Goal: Use online tool/utility: Utilize a website feature to perform a specific function

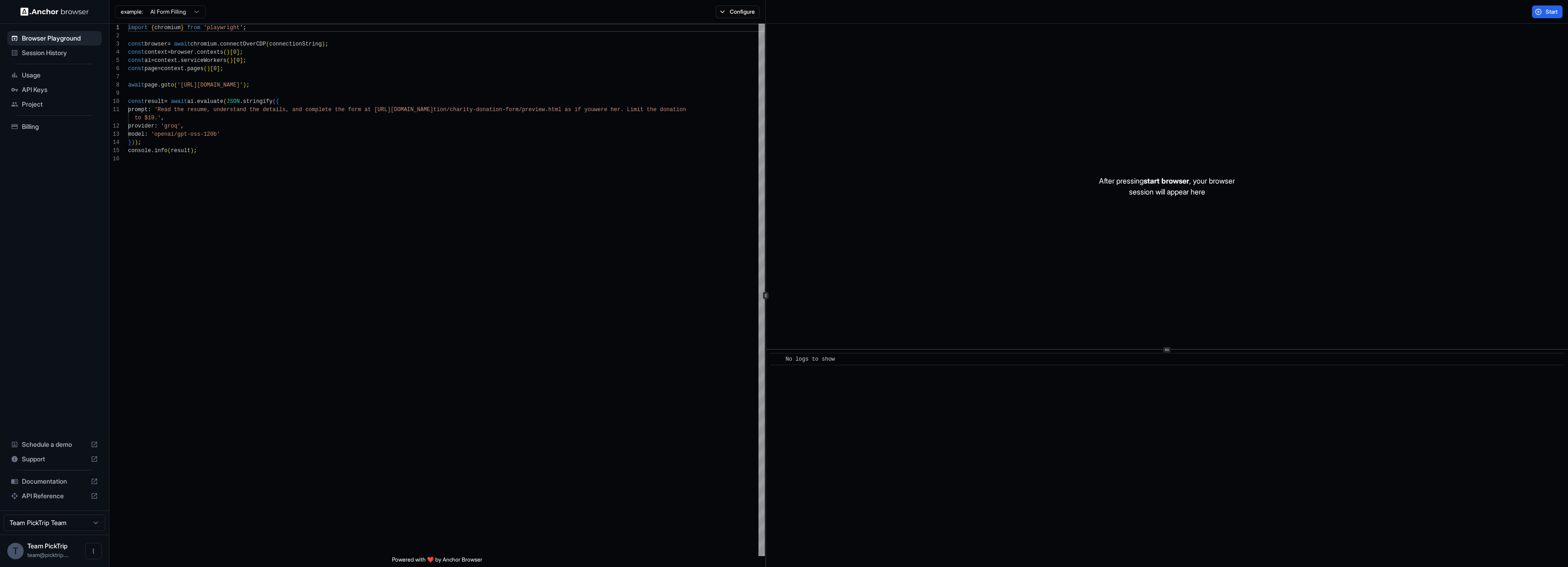
scroll to position [82, 0]
click at [48, 494] on span "API Reference" at bounding box center [55, 496] width 65 height 9
click at [178, 146] on div "import { chromium } from 'playwright' ; const browser = await chromium . connec…" at bounding box center [446, 355] width 637 height 664
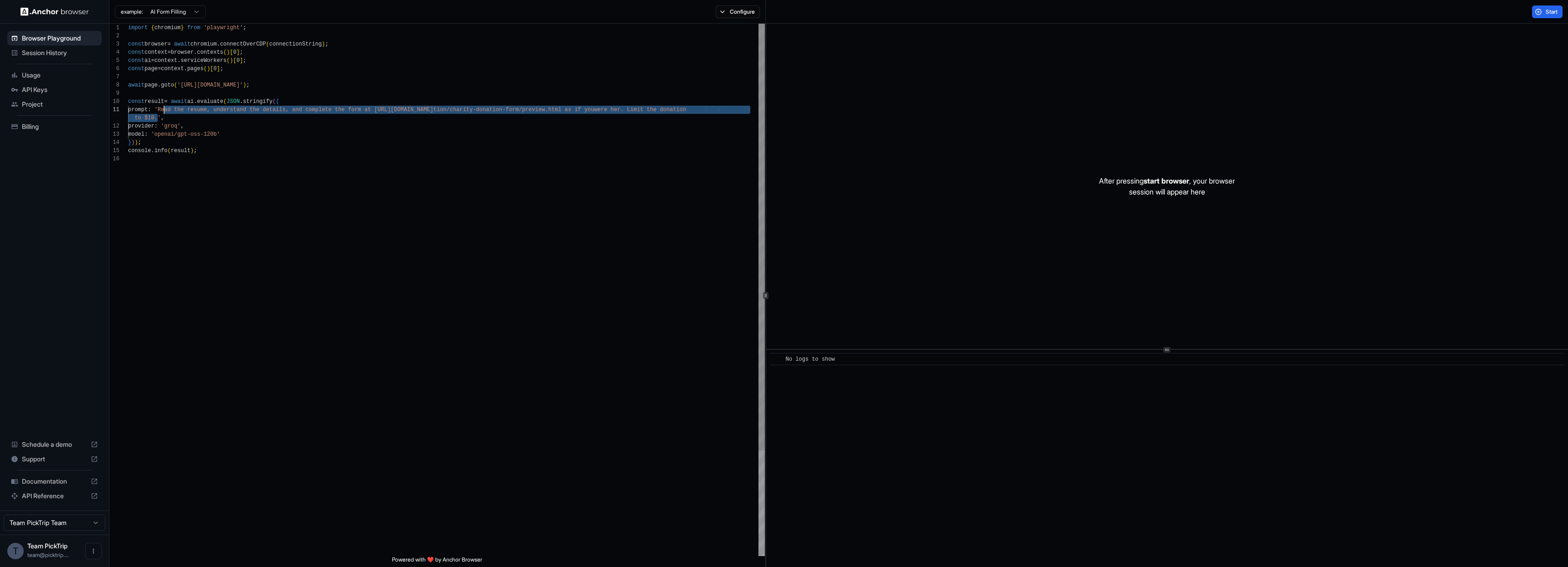
drag, startPoint x: 157, startPoint y: 119, endPoint x: 165, endPoint y: 110, distance: 12.0
click at [165, 110] on div "import { chromium } from 'playwright' ; const browser = await chromium . connec…" at bounding box center [446, 355] width 637 height 664
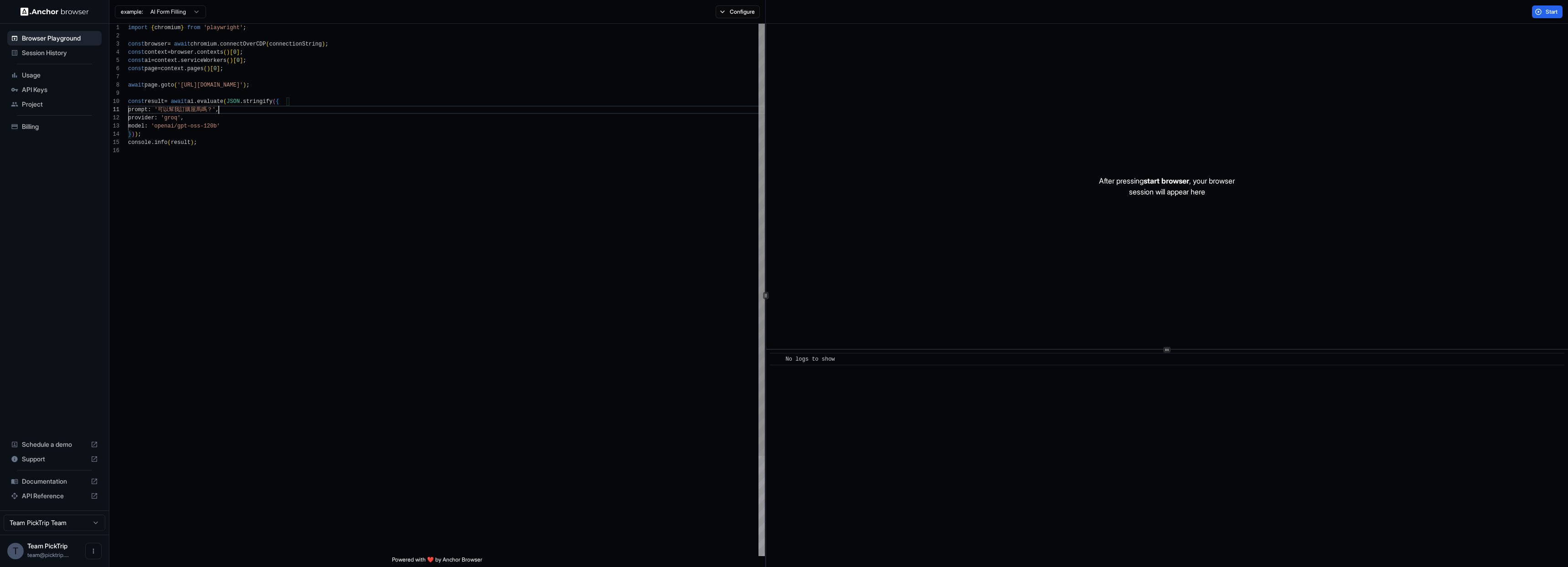
scroll to position [57, 0]
click at [256, 88] on div "import { chromium } from 'playwright' ; const browser = await chromium . connec…" at bounding box center [446, 351] width 637 height 656
click at [301, 85] on div "import { chromium } from 'playwright' ; const browser = await chromium . connec…" at bounding box center [446, 351] width 637 height 656
click at [312, 85] on div "import { chromium } from 'playwright' ; const browser = await chromium . connec…" at bounding box center [446, 351] width 637 height 656
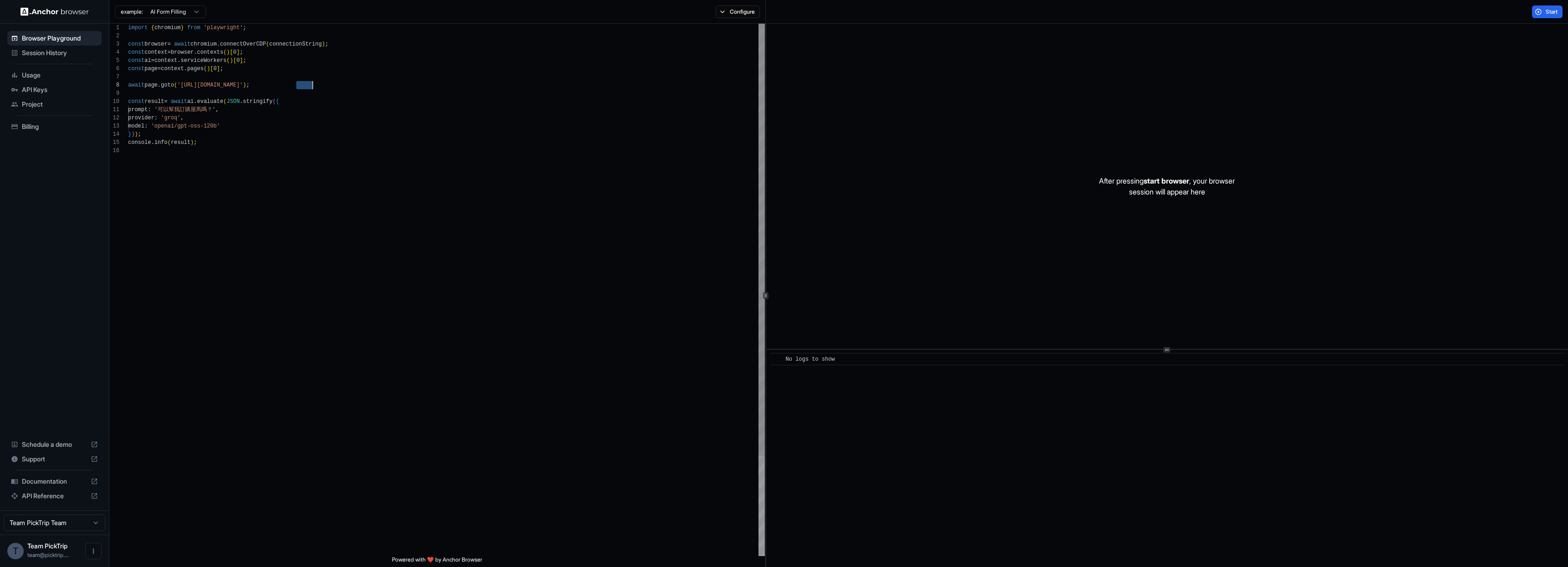
click at [314, 87] on div "import { chromium } from 'playwright' ; const browser = await chromium . connec…" at bounding box center [446, 351] width 637 height 656
drag, startPoint x: 311, startPoint y: 85, endPoint x: 214, endPoint y: 85, distance: 97.0
click at [214, 85] on div "import { chromium } from 'playwright' ; const browser = await chromium . connec…" at bounding box center [446, 351] width 637 height 656
click at [204, 146] on div "import { chromium } from 'playwright' ; const browser = await chromium . connec…" at bounding box center [446, 351] width 637 height 656
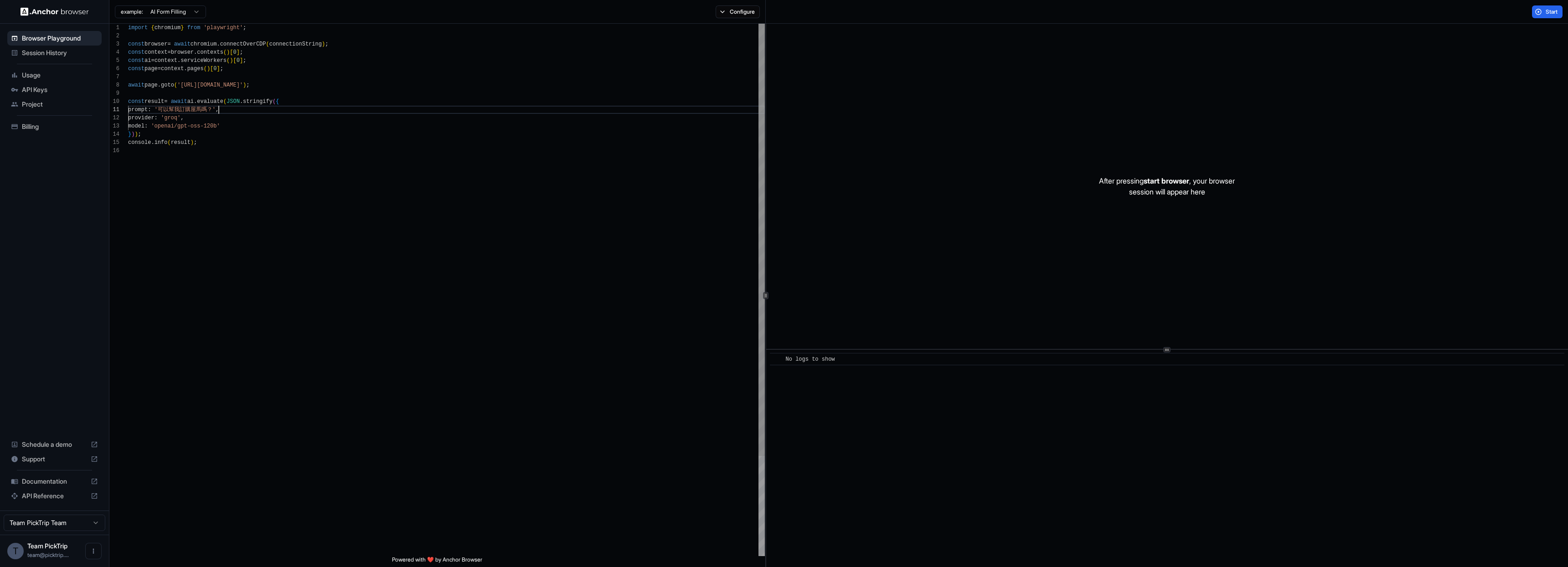
scroll to position [0, 0]
click at [219, 110] on div "import { chromium } from 'playwright' ; const browser = await chromium . connec…" at bounding box center [446, 351] width 637 height 656
click at [334, 143] on div "import { chromium } from 'playwright' ; const browser = await chromium . connec…" at bounding box center [446, 351] width 637 height 656
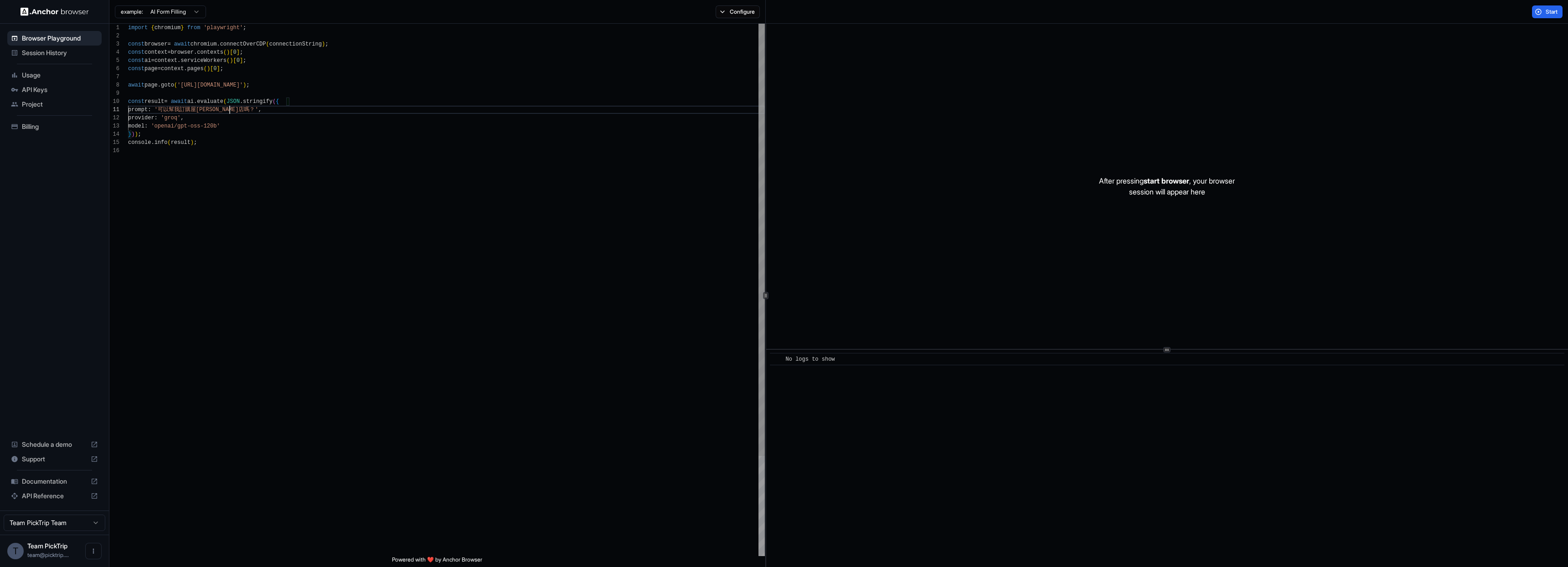
click at [231, 110] on div "import { chromium } from 'playwright' ; const browser = await chromium . connec…" at bounding box center [446, 351] width 637 height 656
click at [244, 106] on div "import { chromium } from 'playwright' ; const browser = await chromium . connec…" at bounding box center [446, 351] width 637 height 656
click at [1551, 13] on span "Start" at bounding box center [1552, 11] width 13 height 7
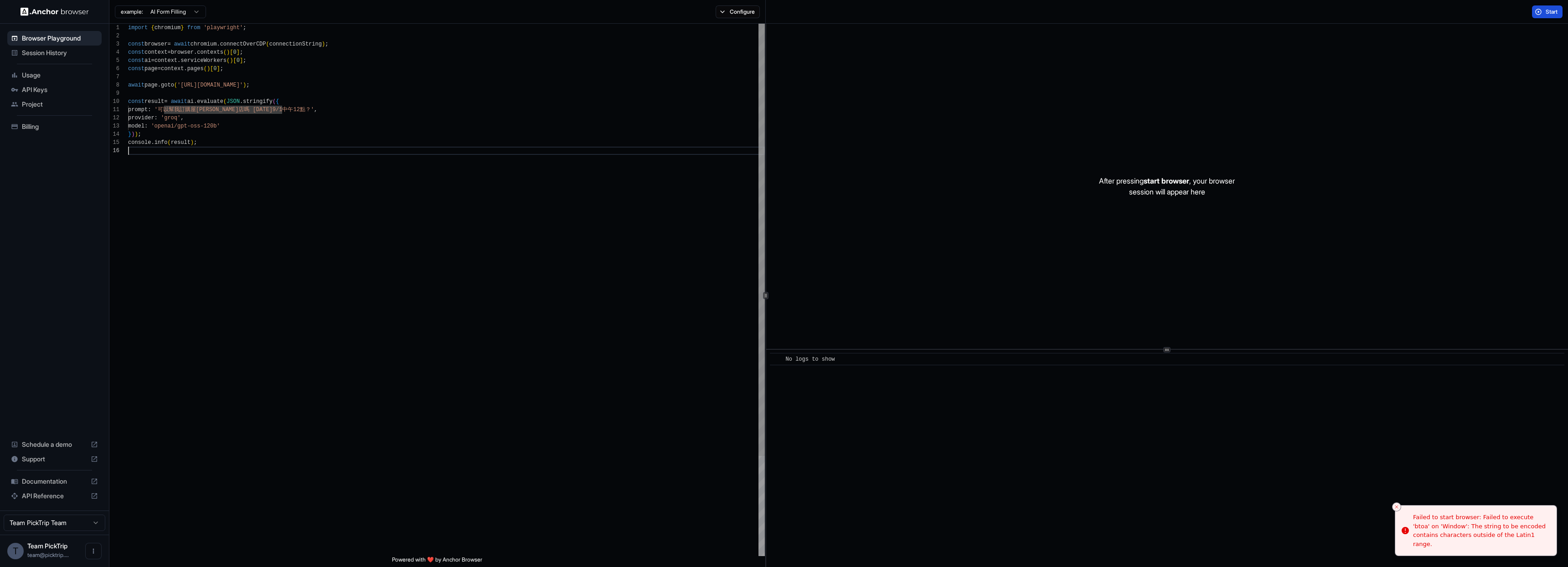
scroll to position [41, 0]
click at [567, 324] on div "import { chromium } from 'playwright' ; const browser = await chromium . connec…" at bounding box center [446, 351] width 637 height 656
click at [520, 268] on div "import { chromium } from 'playwright' ; const browser = await chromium . connec…" at bounding box center [446, 351] width 637 height 656
click at [1511, 532] on div "Failed to start browser: Failed to execute 'btoa' on 'Window': The string to be…" at bounding box center [1481, 535] width 137 height 36
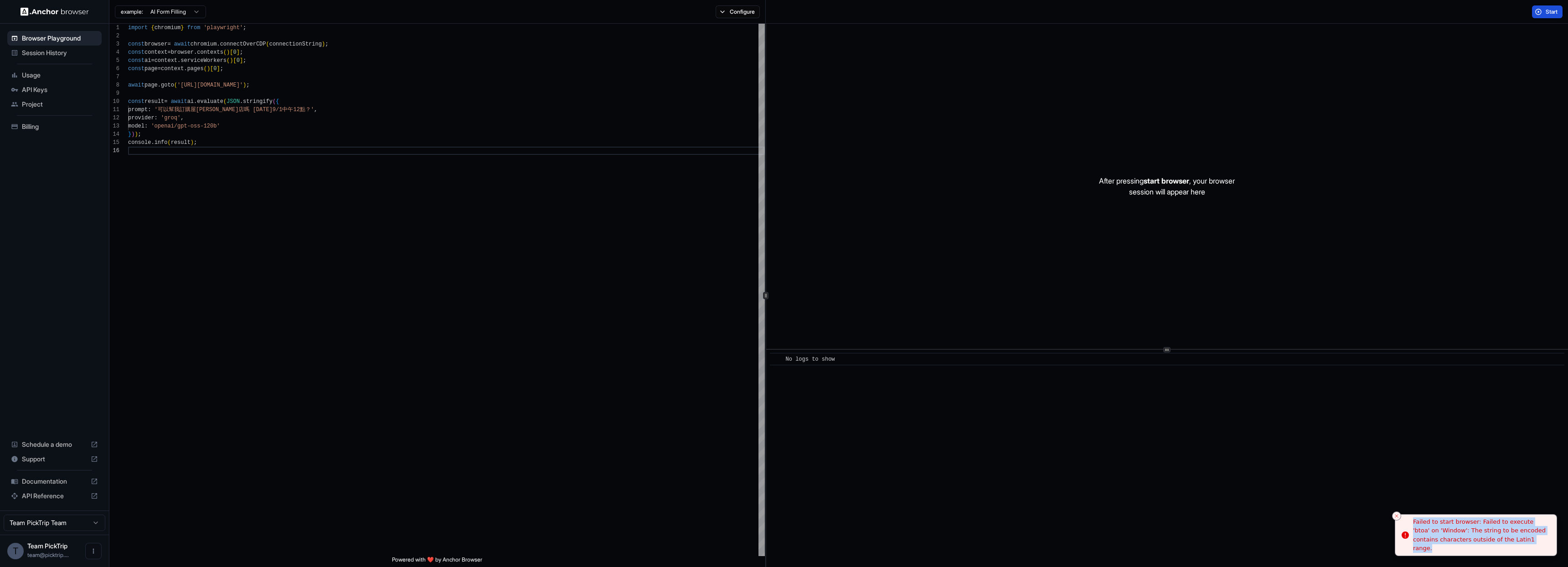
click at [1511, 532] on div "Failed to start browser: Failed to execute 'btoa' on 'Window': The string to be…" at bounding box center [1481, 535] width 137 height 36
click at [372, 216] on div "import { chromium } from 'playwright' ; const browser = await chromium . connec…" at bounding box center [446, 351] width 637 height 656
click at [247, 136] on div "import { chromium } from 'playwright' ; const browser = await chromium . connec…" at bounding box center [446, 351] width 637 height 656
click at [301, 89] on div "import { chromium } from 'playwright' ; const browser = await chromium . connec…" at bounding box center [446, 351] width 637 height 656
click at [312, 116] on div "import { chromium } from 'playwright' ; const browser = await chromium . connec…" at bounding box center [446, 351] width 637 height 656
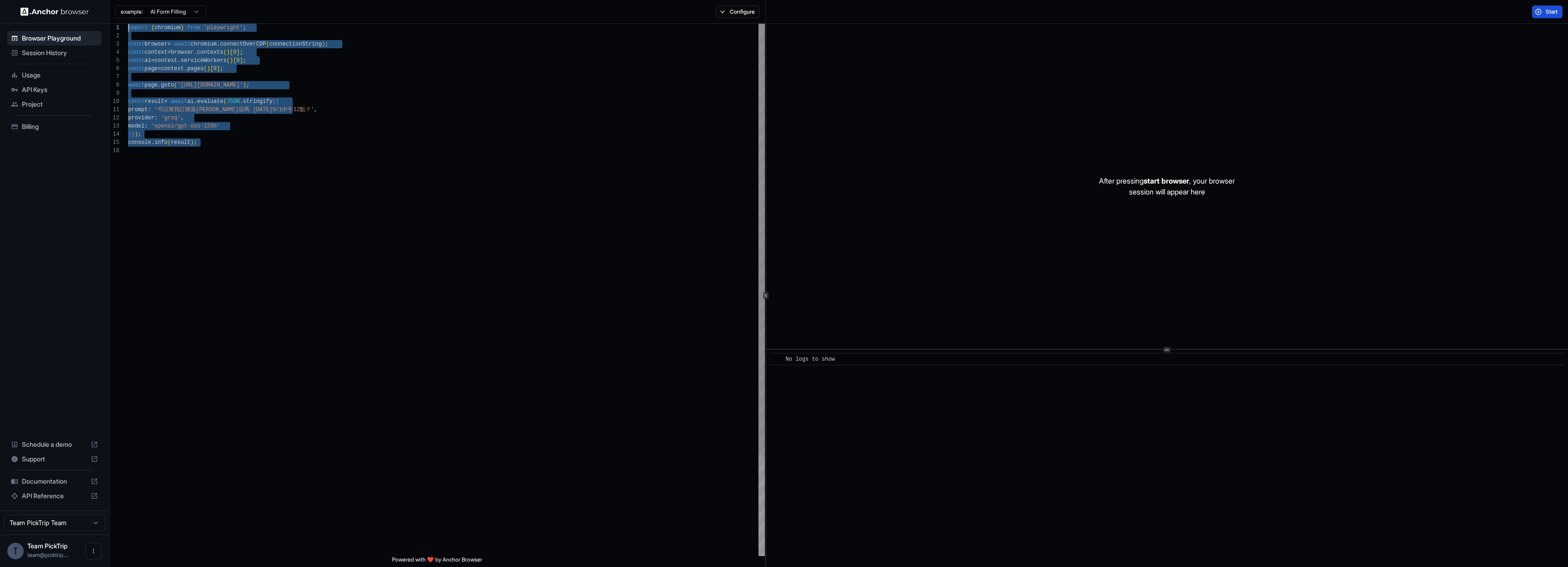
scroll to position [0, 0]
drag, startPoint x: 310, startPoint y: 178, endPoint x: 71, endPoint y: -5, distance: 301.0
click at [71, 0] on html "Browser Playground Session History Usage API Keys Project Billing Schedule a de…" at bounding box center [784, 283] width 1568 height 567
click at [178, 14] on html "Browser Playground Session History Usage API Keys Project Billing Schedule a de…" at bounding box center [784, 283] width 1568 height 567
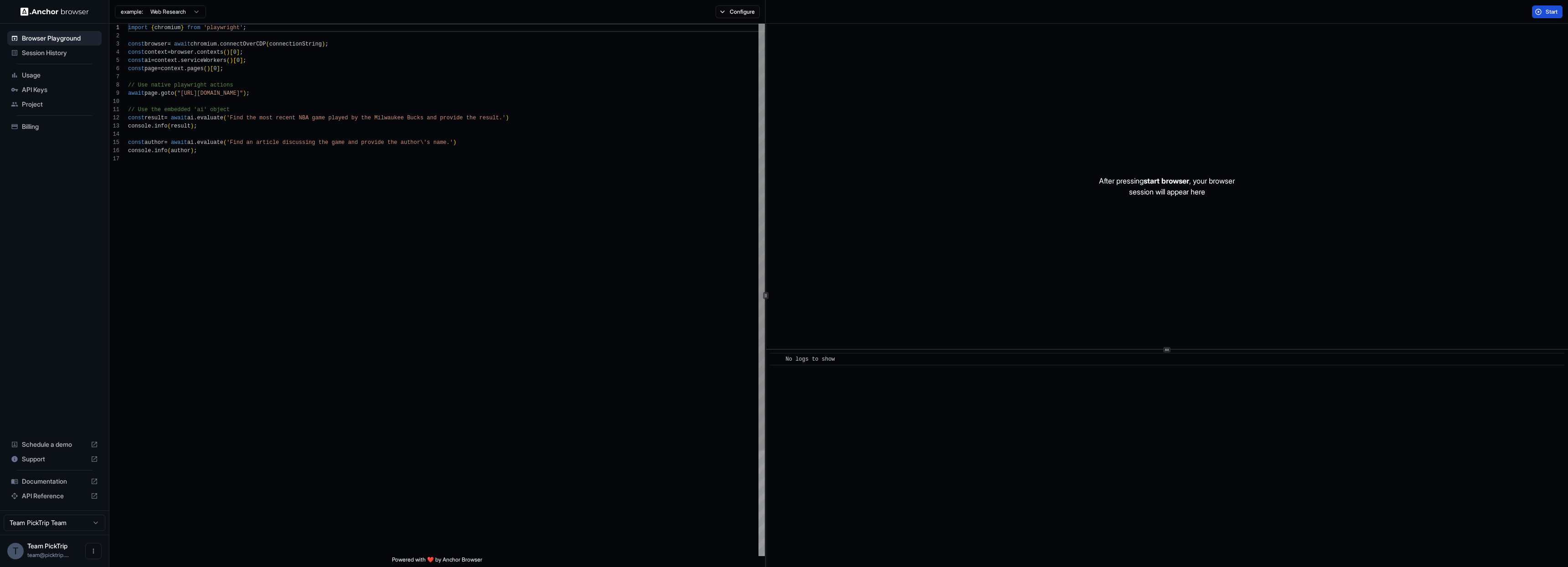
scroll to position [49, 0]
click at [262, 207] on div "import { chromium } from 'playwright' ; const browser = await chromium . connec…" at bounding box center [446, 355] width 637 height 664
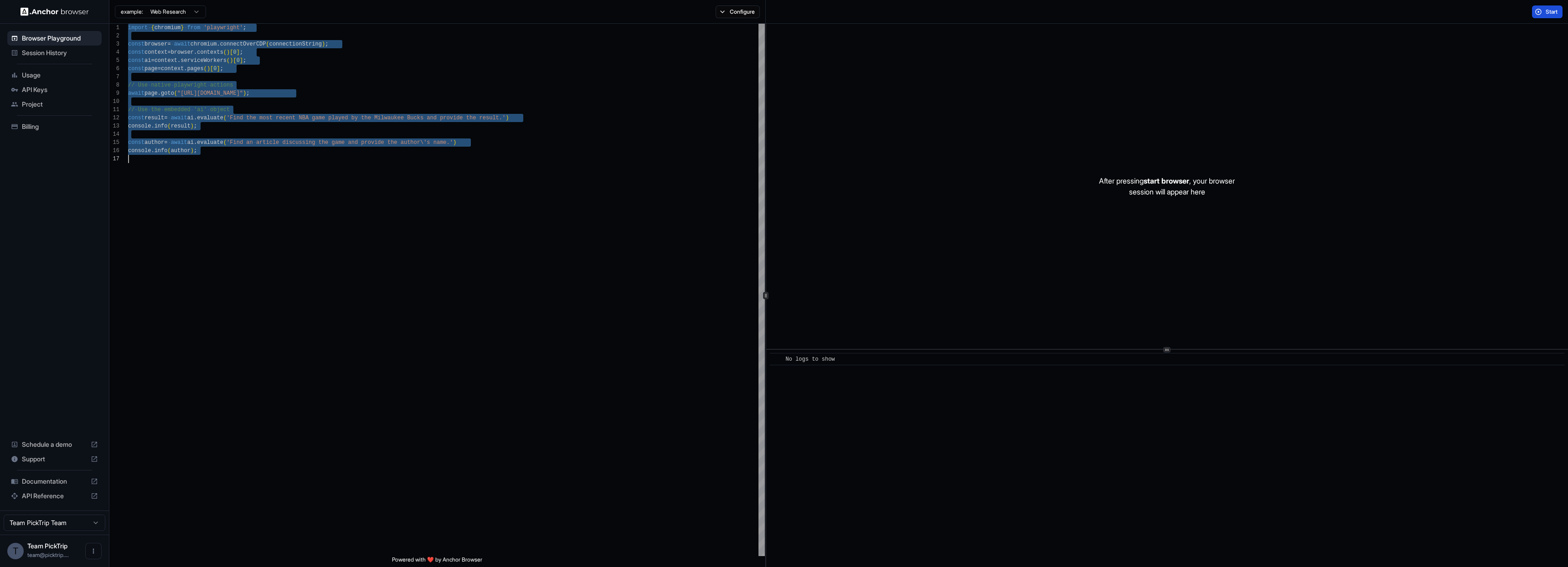
type textarea "**********"
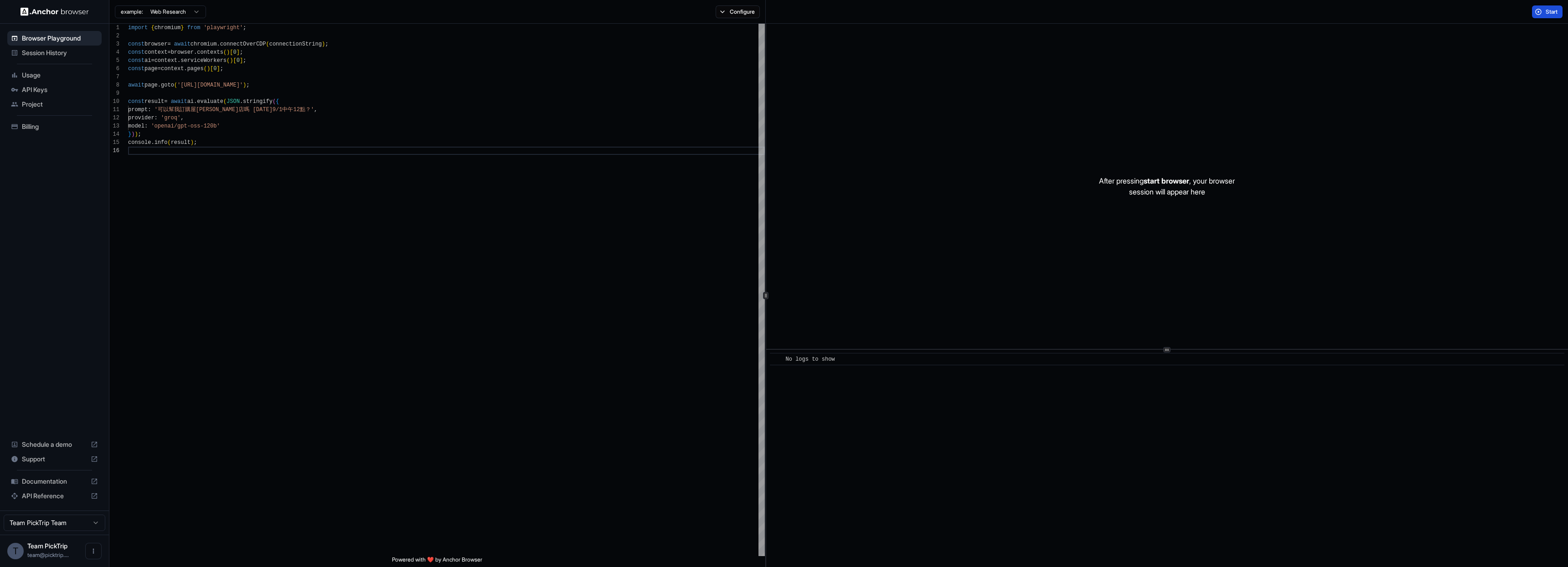
click at [1543, 6] on button "Start" at bounding box center [1547, 11] width 30 height 13
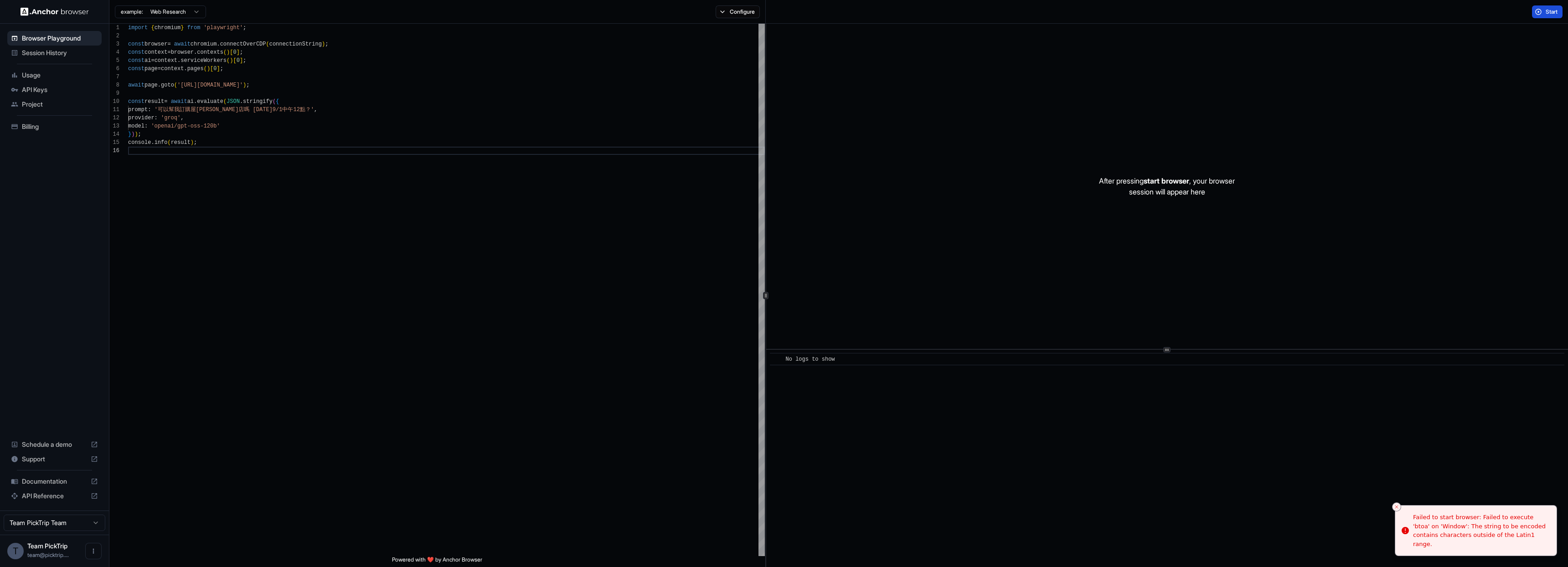
click at [1543, 6] on button "Start" at bounding box center [1547, 11] width 30 height 13
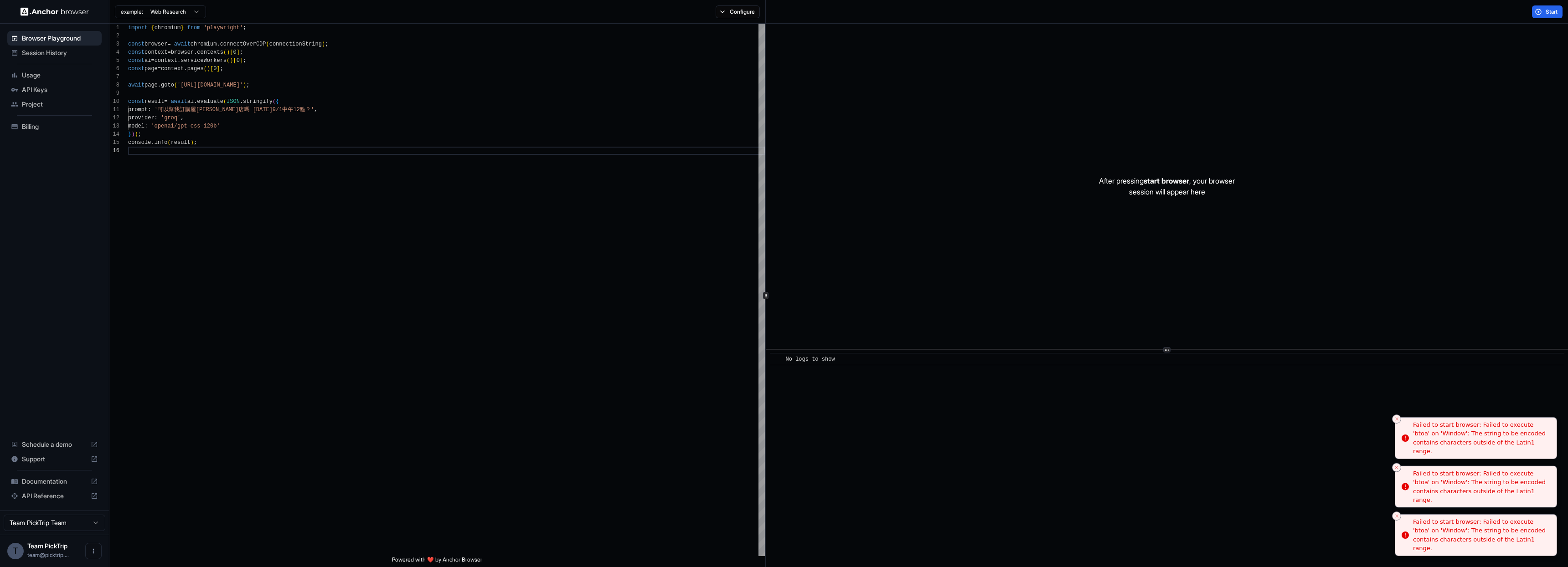
click at [1468, 520] on li "Failed to start browser: Failed to execute 'btoa' on 'Window': The string to be…" at bounding box center [1476, 535] width 162 height 42
click at [1469, 522] on div "Failed to start browser: Failed to execute 'btoa' on 'Window': The string to be…" at bounding box center [1481, 535] width 137 height 36
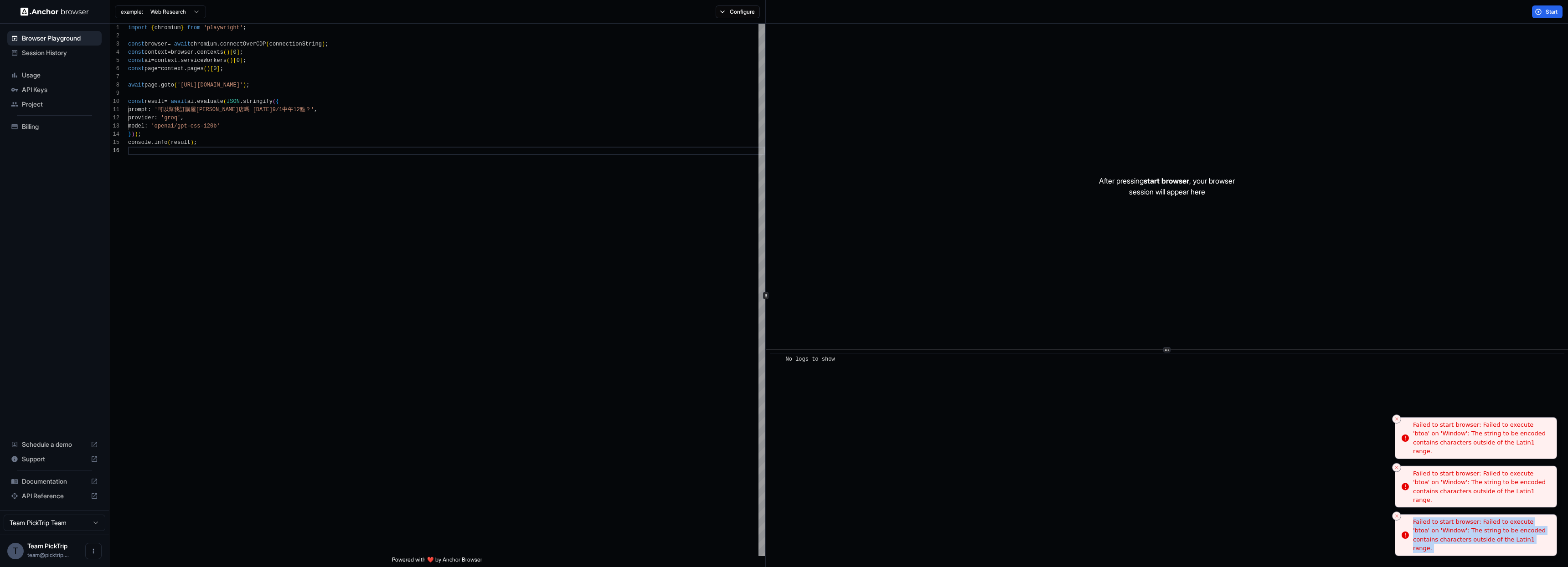
copy ol "Failed to start browser: Failed to execute 'btoa' on 'Window': The string to be…"
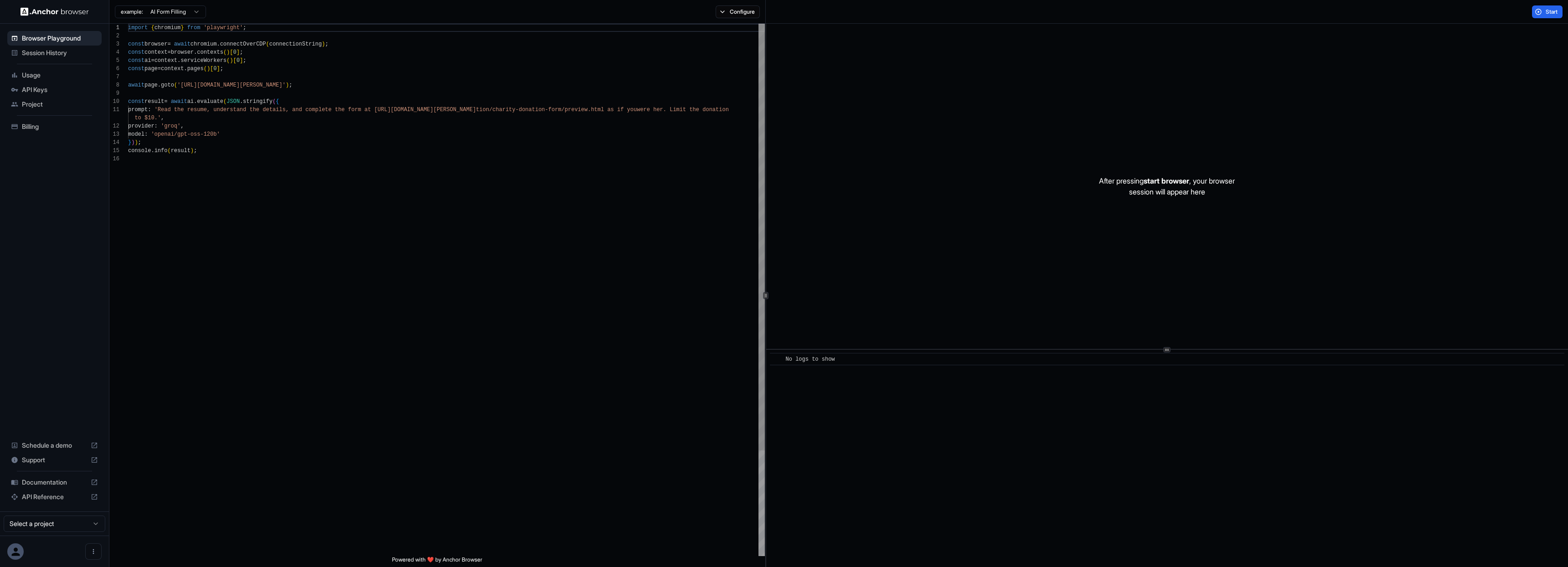
scroll to position [82, 0]
click at [1053, 155] on div "After pressing start browser , your browser session will appear here" at bounding box center [1168, 186] width 802 height 326
click at [256, 141] on div "import { chromium } from 'playwright' ; const browser = await chromium . connec…" at bounding box center [446, 355] width 637 height 664
click at [1540, 13] on button "Start" at bounding box center [1547, 11] width 30 height 13
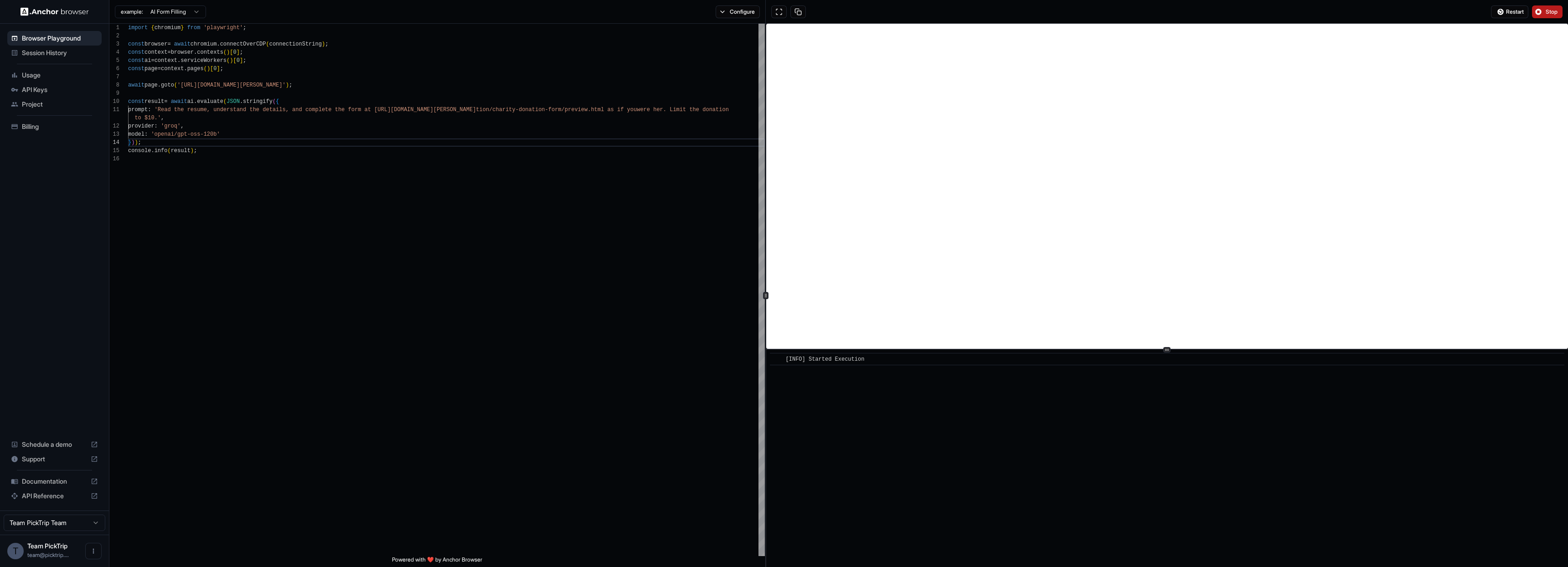
click at [1546, 15] on button "Stop" at bounding box center [1547, 11] width 30 height 13
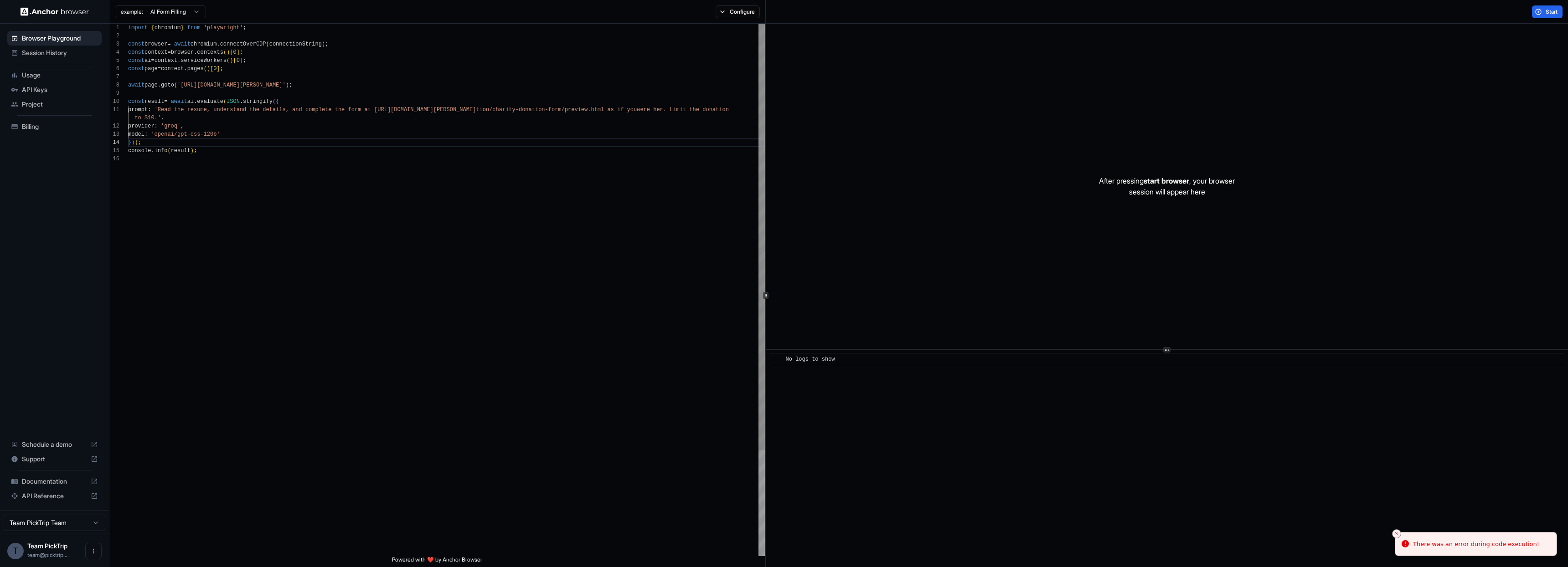
scroll to position [49, 0]
click at [562, 178] on div "import { chromium } from 'playwright' ; const browser = await chromium . connec…" at bounding box center [446, 355] width 637 height 664
drag, startPoint x: 312, startPoint y: 85, endPoint x: 211, endPoint y: 84, distance: 101.0
click at [211, 84] on div "import { chromium } from 'playwright' ; const browser = await chromium . connec…" at bounding box center [446, 355] width 637 height 664
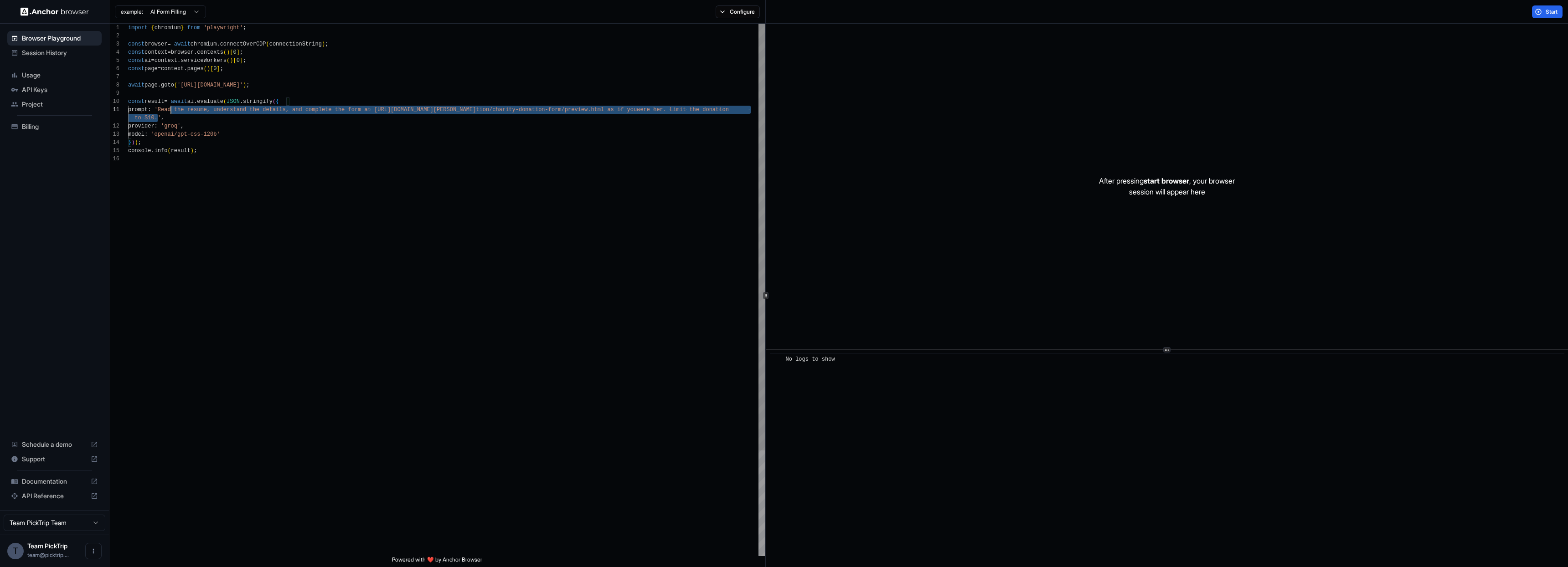
scroll to position [0, 0]
drag, startPoint x: 157, startPoint y: 120, endPoint x: 166, endPoint y: 108, distance: 15.0
click at [166, 108] on div "import { chromium } from 'playwright' ; const browser = await chromium . connec…" at bounding box center [446, 355] width 637 height 664
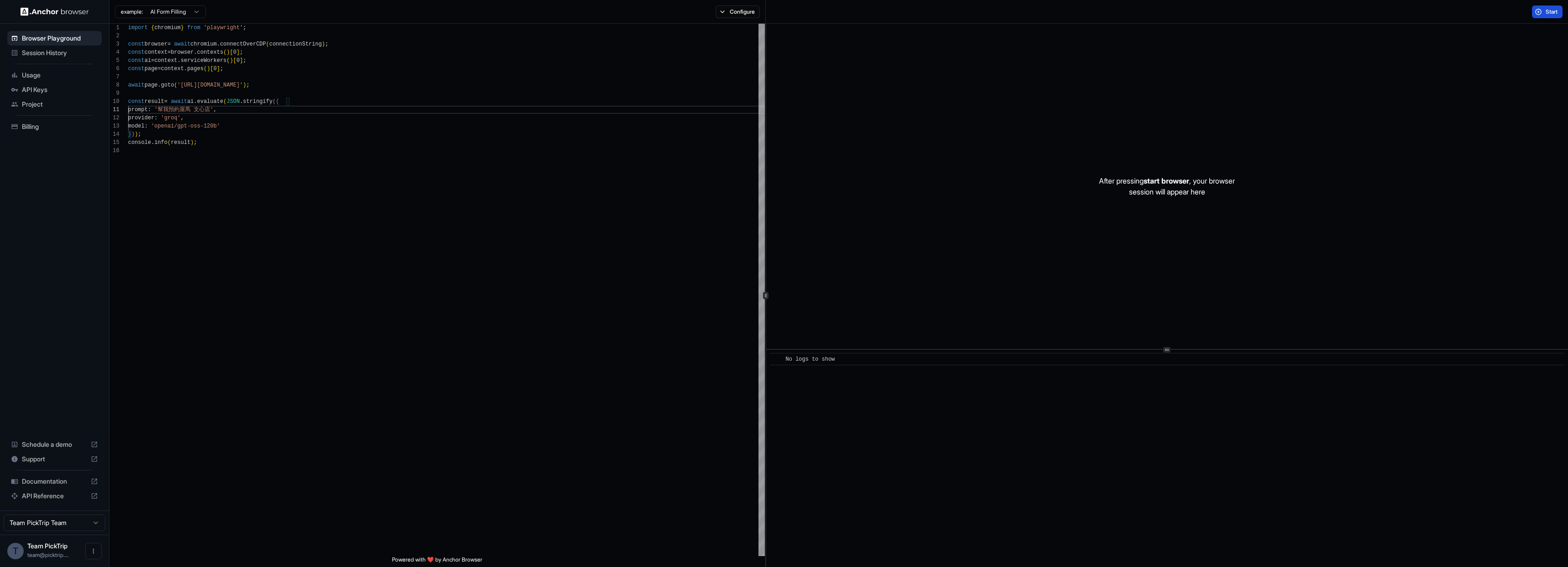
click at [1548, 13] on span "Start" at bounding box center [1552, 11] width 13 height 7
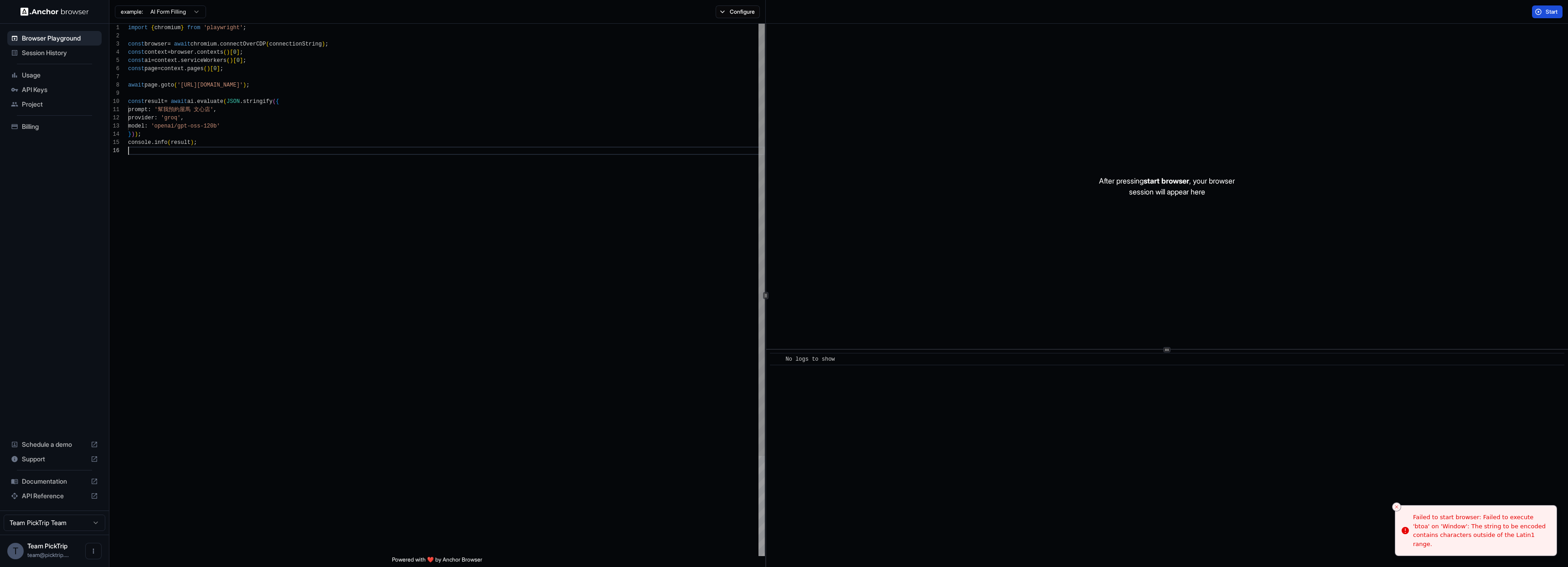
scroll to position [41, 0]
click at [393, 231] on div "import { chromium } from 'playwright' ; const browser = await chromium . connec…" at bounding box center [446, 351] width 637 height 656
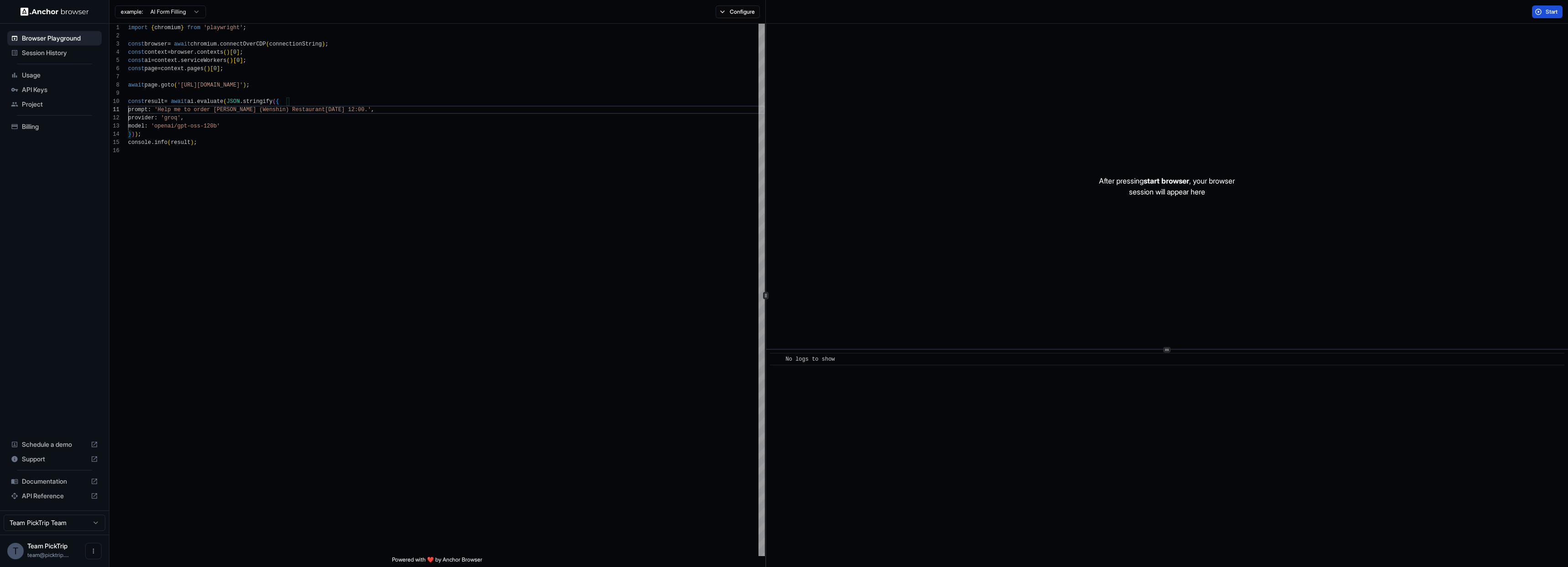
type textarea "**********"
click at [1553, 12] on span "Start" at bounding box center [1552, 11] width 13 height 7
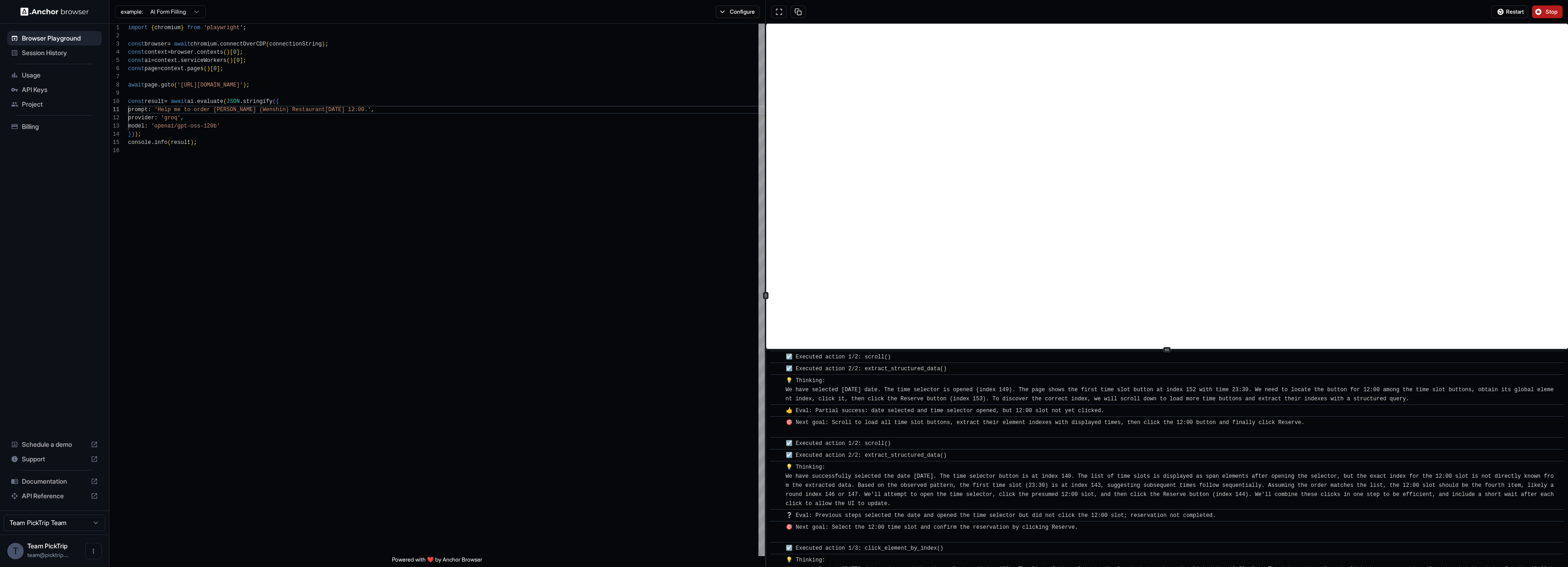
scroll to position [1533, 0]
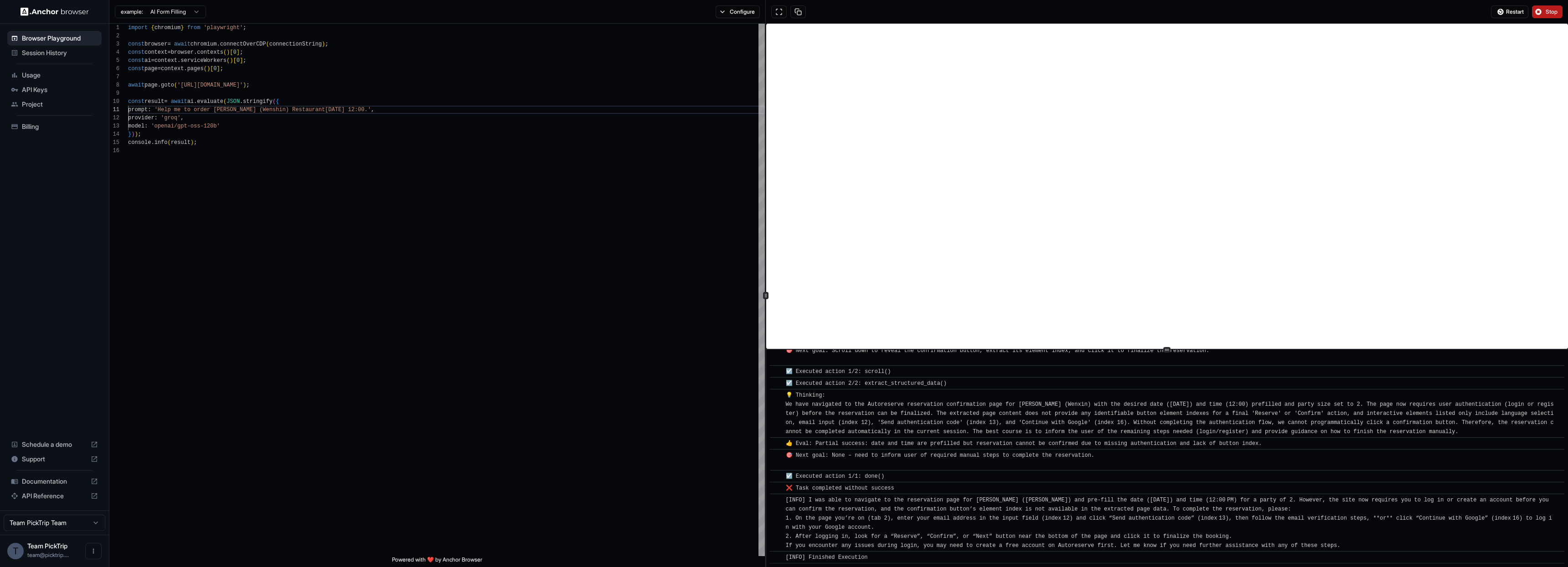
click at [903, 503] on span "[INFO] I was able to navigate to the reservation page for [PERSON_NAME] ([PERSO…" at bounding box center [1169, 523] width 767 height 52
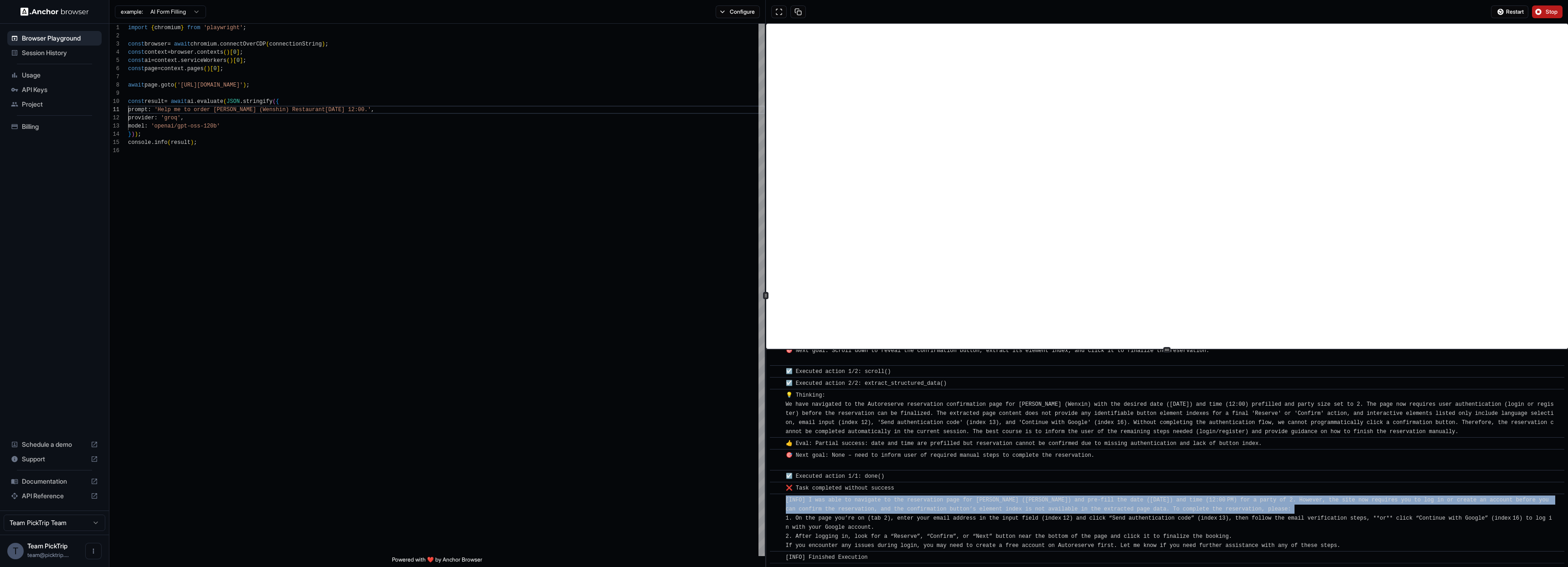
click at [903, 503] on span "[INFO] I was able to navigate to the reservation page for [PERSON_NAME] ([PERSO…" at bounding box center [1169, 523] width 767 height 52
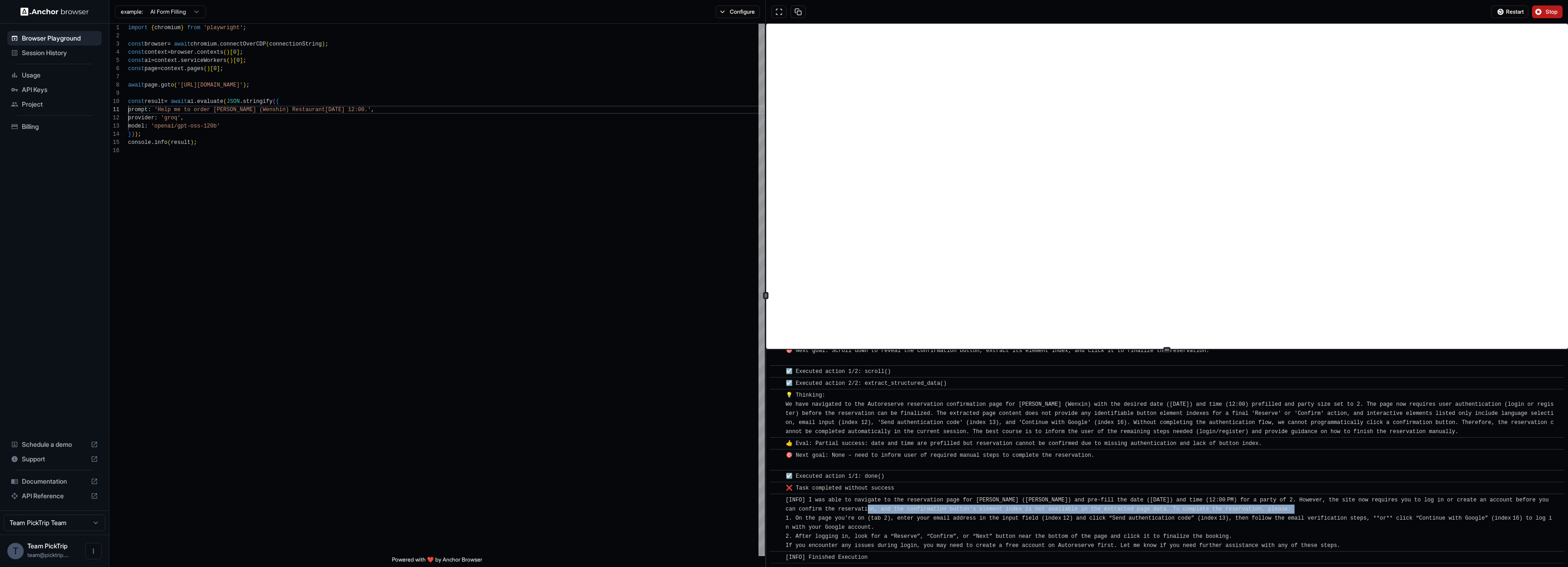
click at [872, 510] on span "[INFO] I was able to navigate to the reservation page for [PERSON_NAME] ([PERSO…" at bounding box center [1169, 523] width 767 height 52
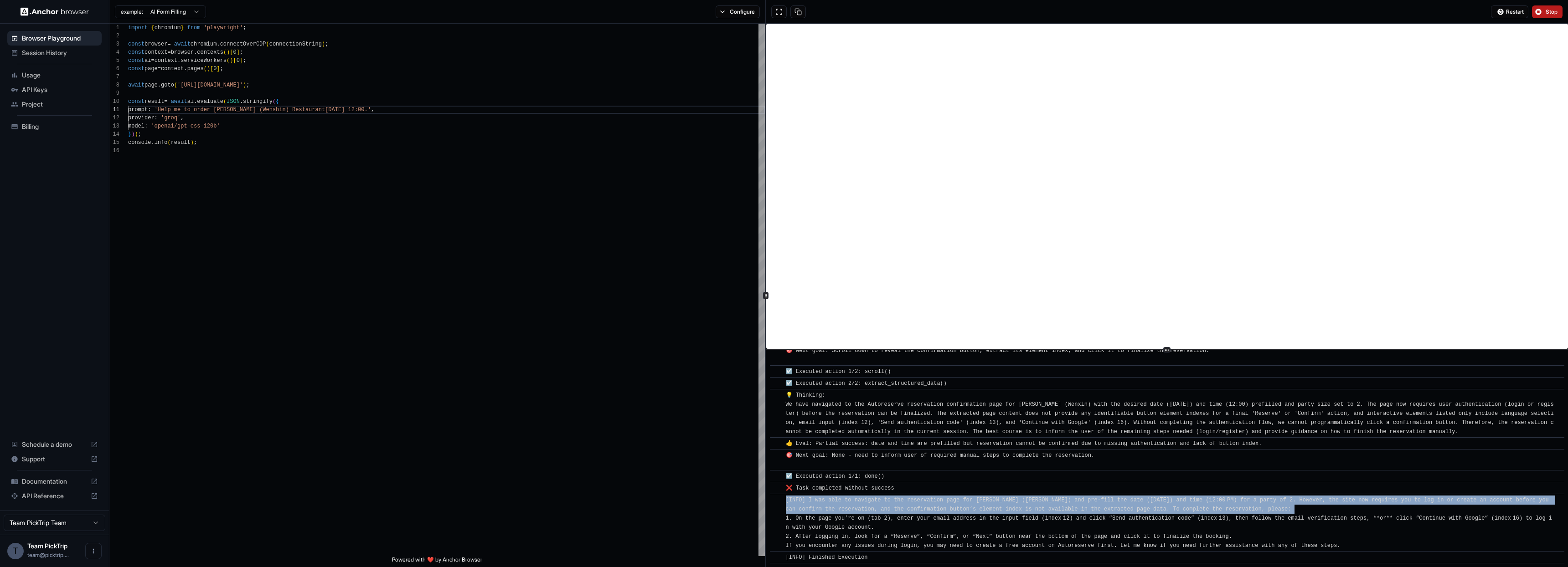
click at [872, 510] on span "[INFO] I was able to navigate to the reservation page for [PERSON_NAME] ([PERSO…" at bounding box center [1169, 523] width 767 height 52
click at [894, 514] on div "[INFO] I was able to navigate to the reservation page for [PERSON_NAME] ([PERSO…" at bounding box center [1170, 523] width 769 height 54
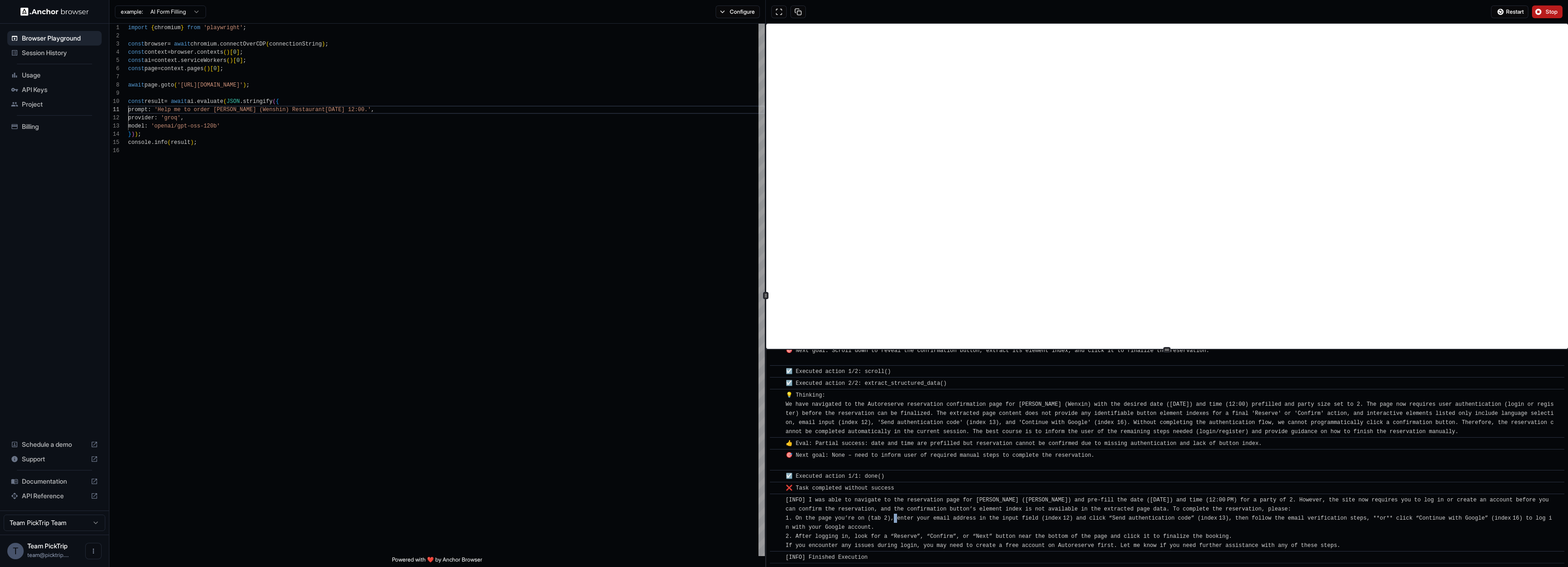
click at [894, 514] on div "[INFO] I was able to navigate to the reservation page for [PERSON_NAME] ([PERSO…" at bounding box center [1170, 523] width 769 height 54
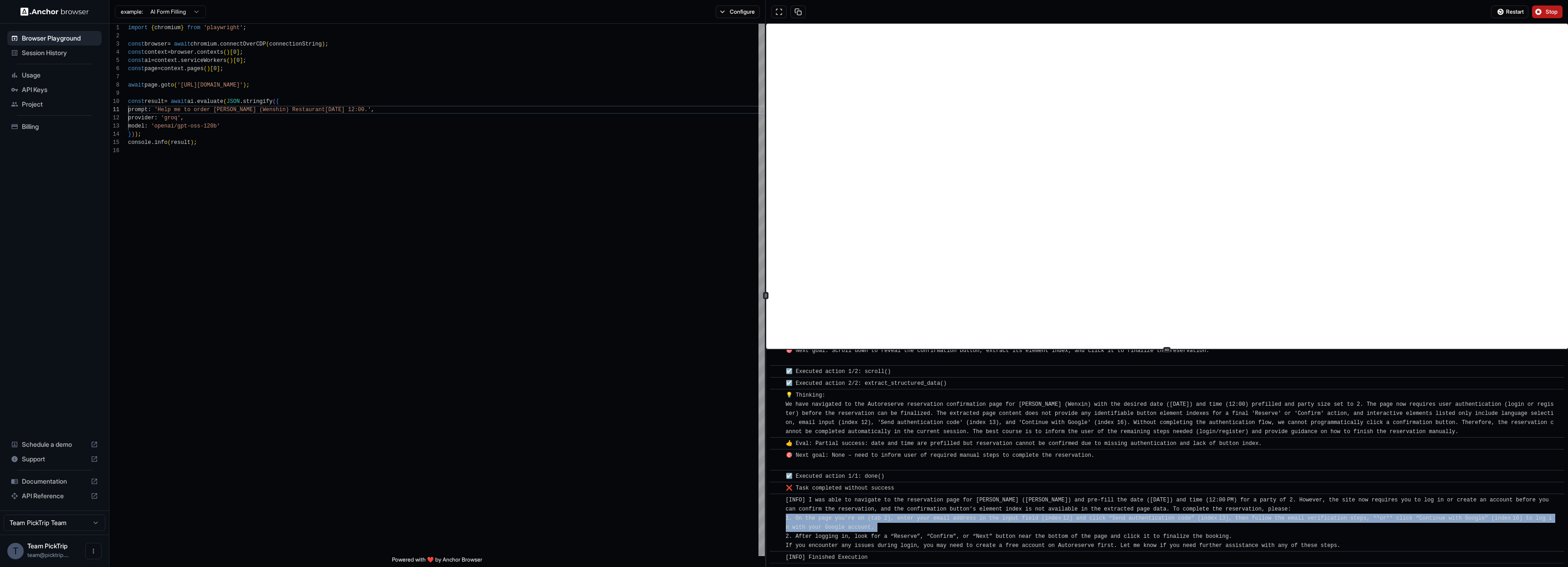
click at [894, 514] on div "[INFO] I was able to navigate to the reservation page for [PERSON_NAME] ([PERSO…" at bounding box center [1170, 523] width 769 height 54
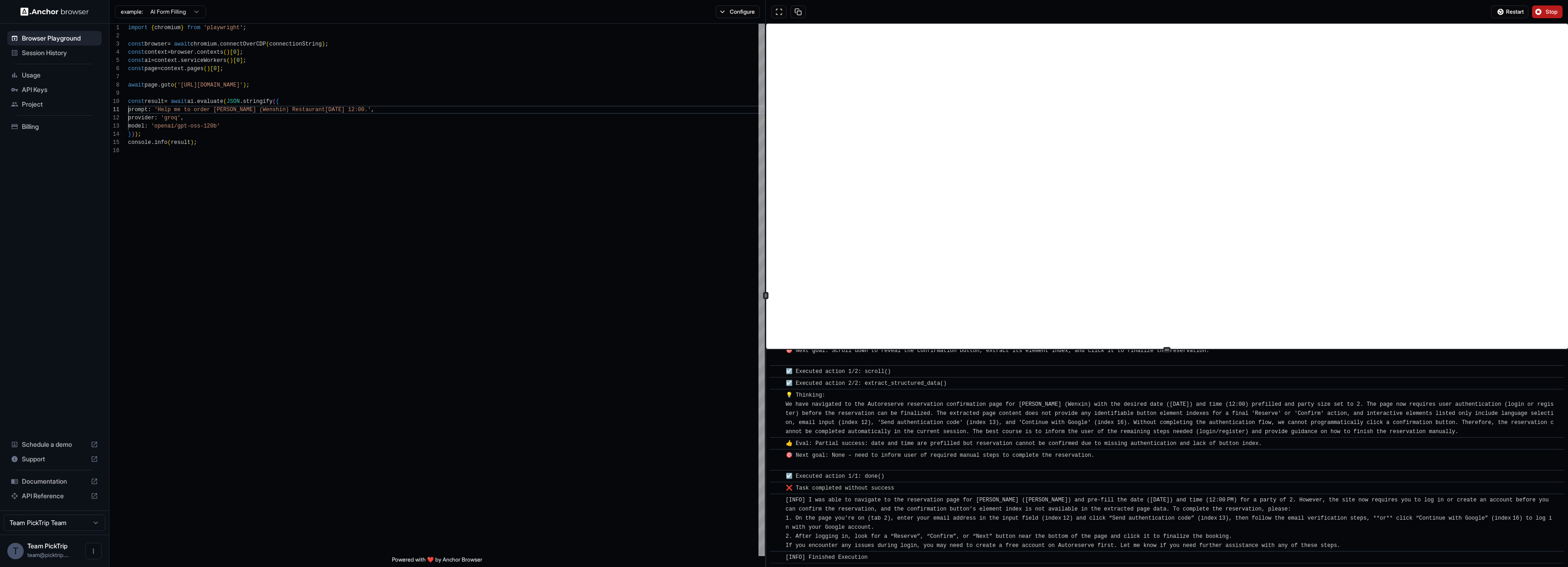
click at [896, 513] on div "[INFO] I was able to navigate to the reservation page for [PERSON_NAME] ([PERSO…" at bounding box center [1170, 523] width 769 height 54
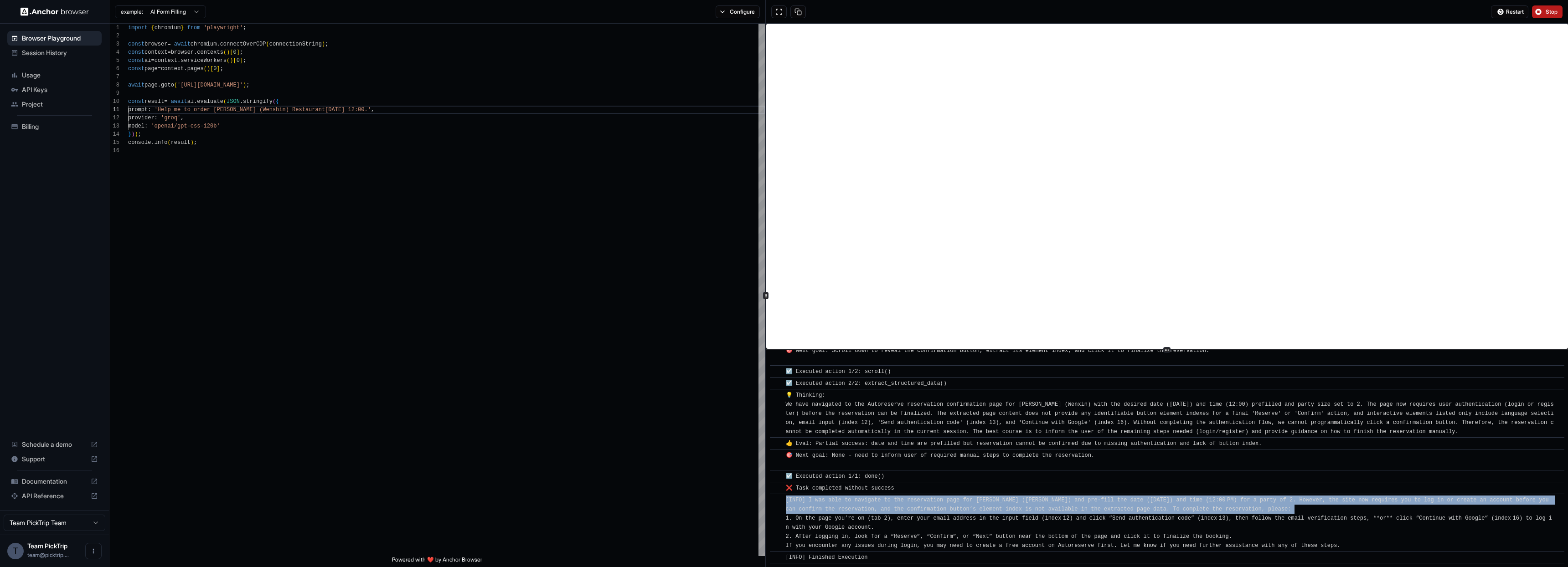
click at [896, 513] on div "[INFO] I was able to navigate to the reservation page for [PERSON_NAME] ([PERSO…" at bounding box center [1170, 523] width 769 height 54
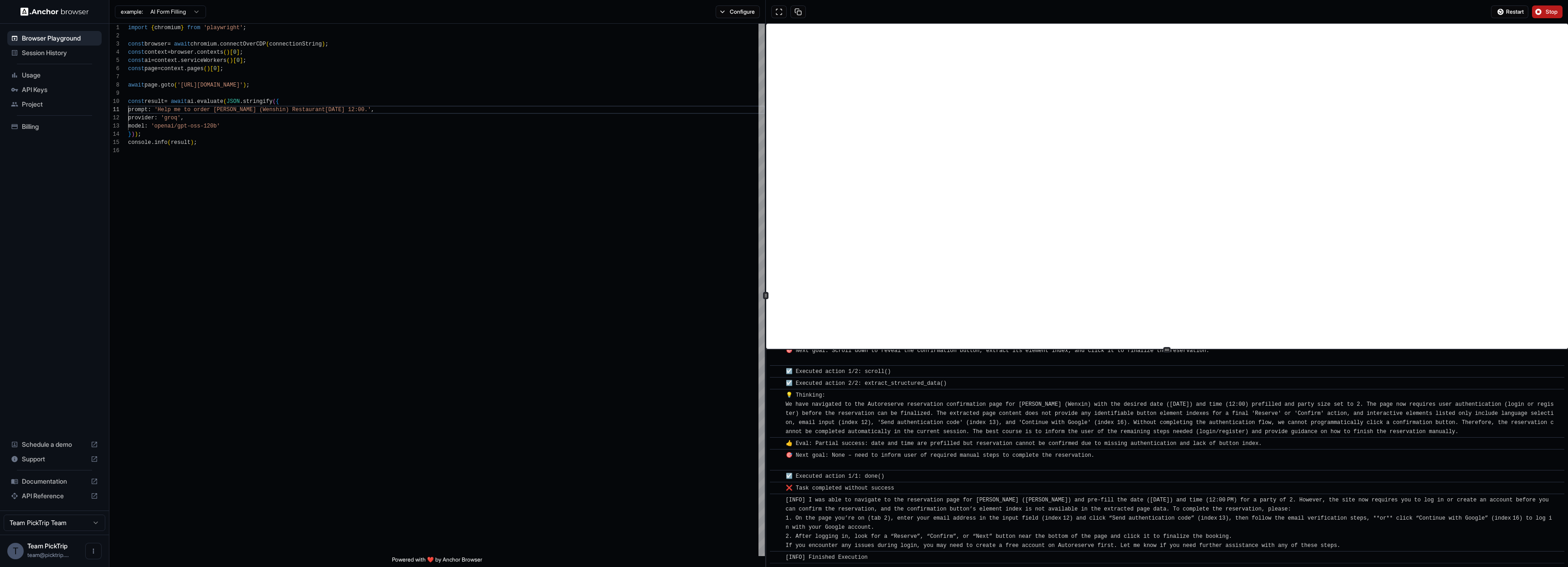
click at [912, 519] on span "[INFO] I was able to navigate to the reservation page for [PERSON_NAME] ([PERSO…" at bounding box center [1169, 523] width 767 height 52
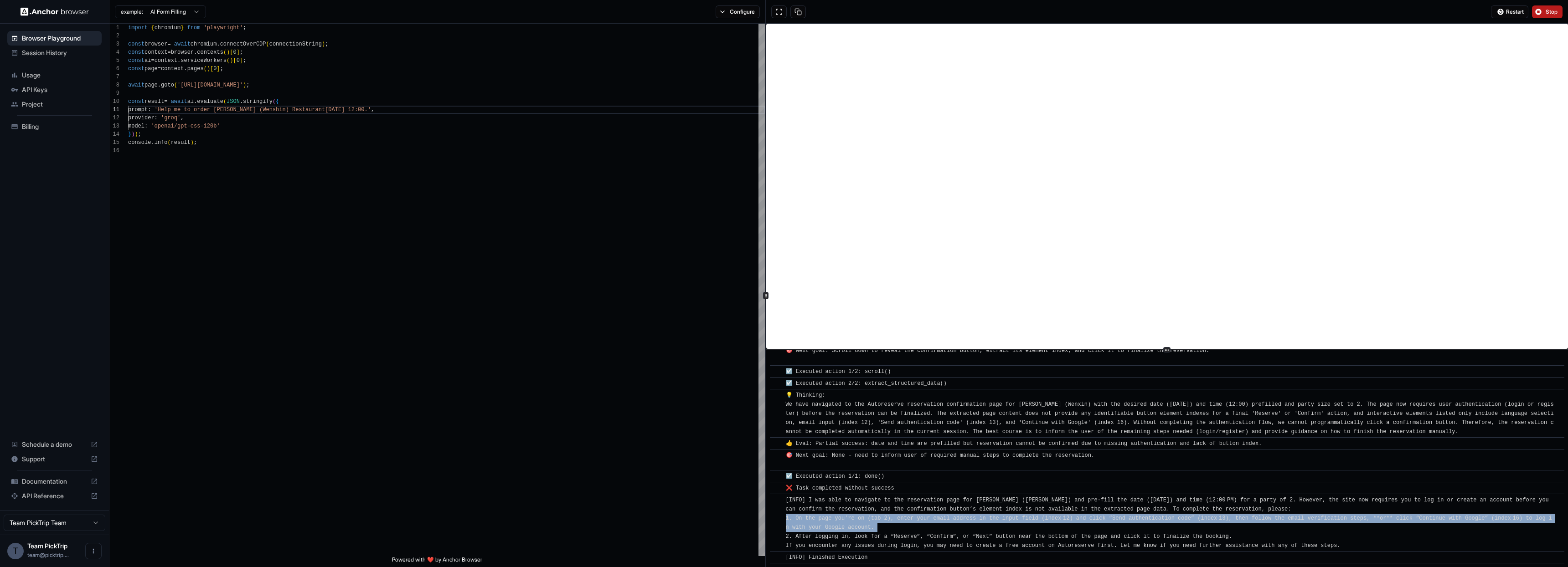
click at [912, 519] on span "[INFO] I was able to navigate to the reservation page for [PERSON_NAME] ([PERSO…" at bounding box center [1169, 523] width 767 height 52
click at [869, 531] on div "[INFO] I was able to navigate to the reservation page for [PERSON_NAME] ([PERSO…" at bounding box center [1170, 523] width 769 height 54
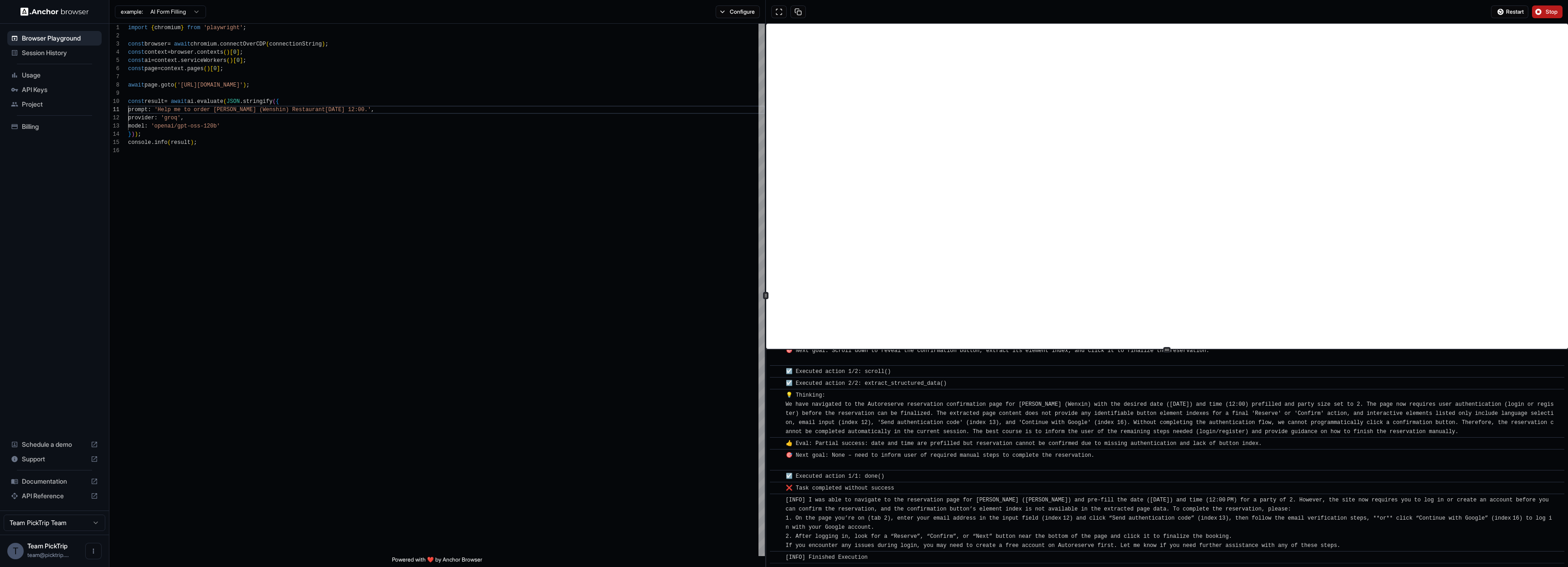
click at [1550, 8] on span "Stop" at bounding box center [1552, 11] width 13 height 7
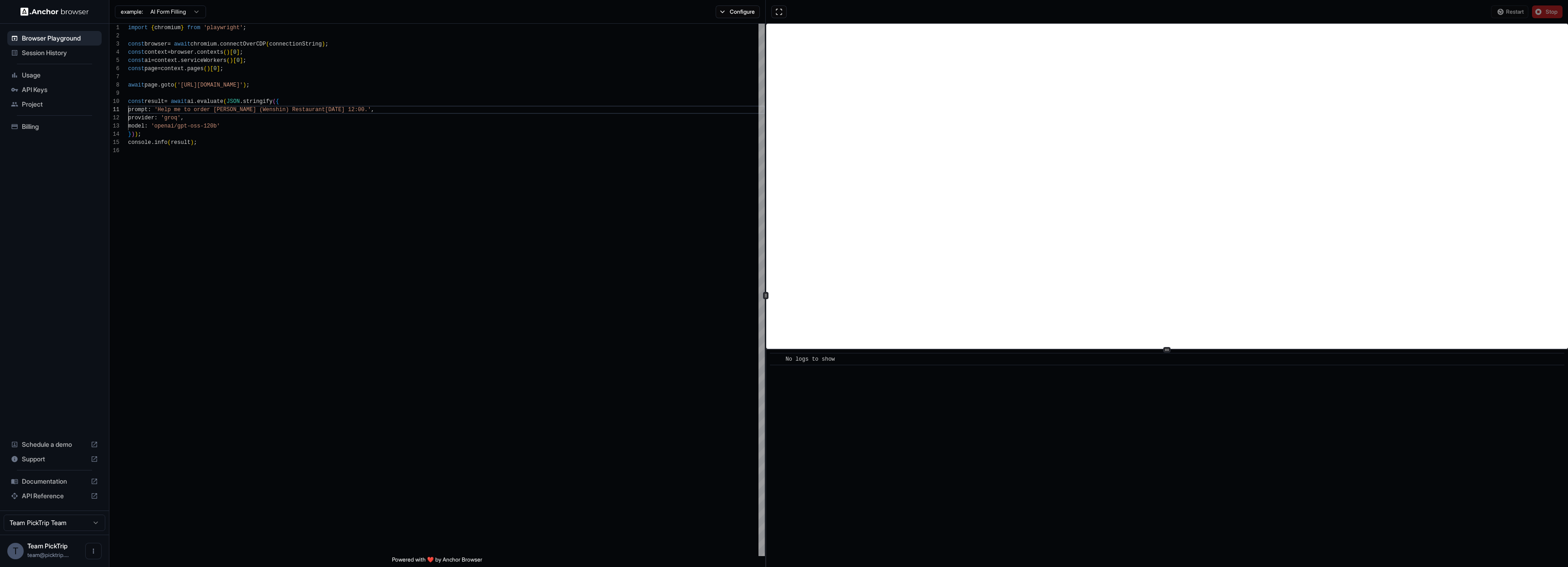
scroll to position [0, 0]
